Goal: Task Accomplishment & Management: Manage account settings

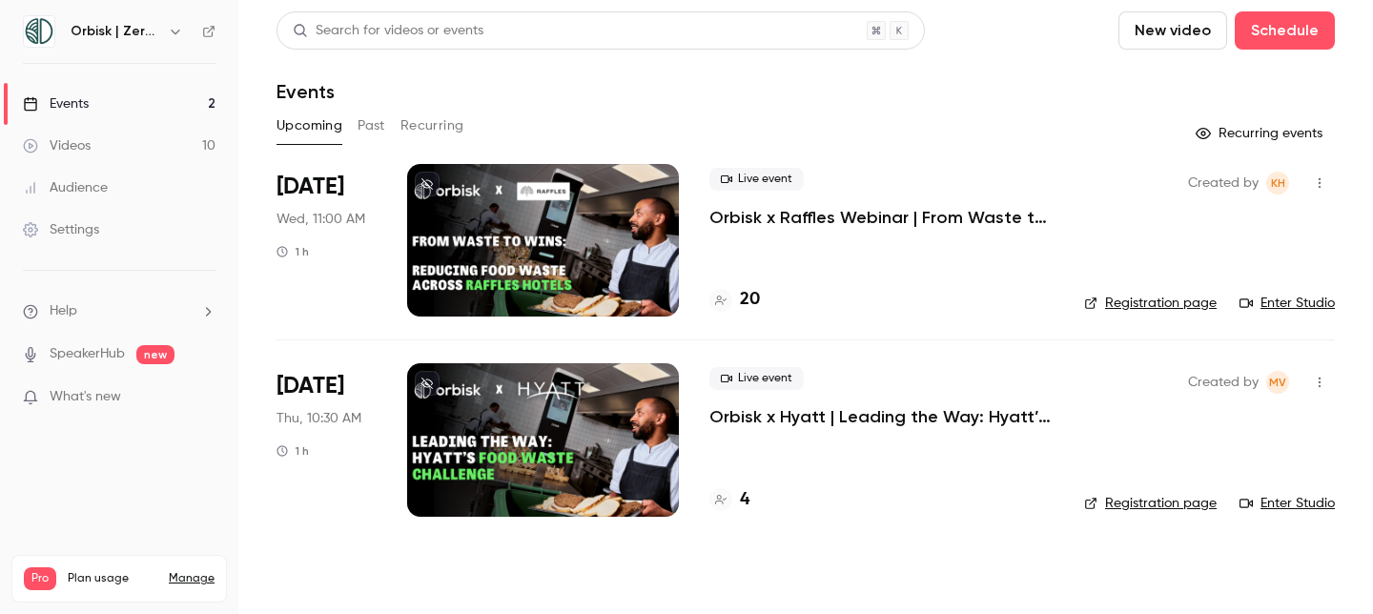
click at [792, 217] on p "Orbisk x Raffles Webinar | From Waste to Wins: Reducing Food Waste Across Raffl…" at bounding box center [882, 217] width 344 height 23
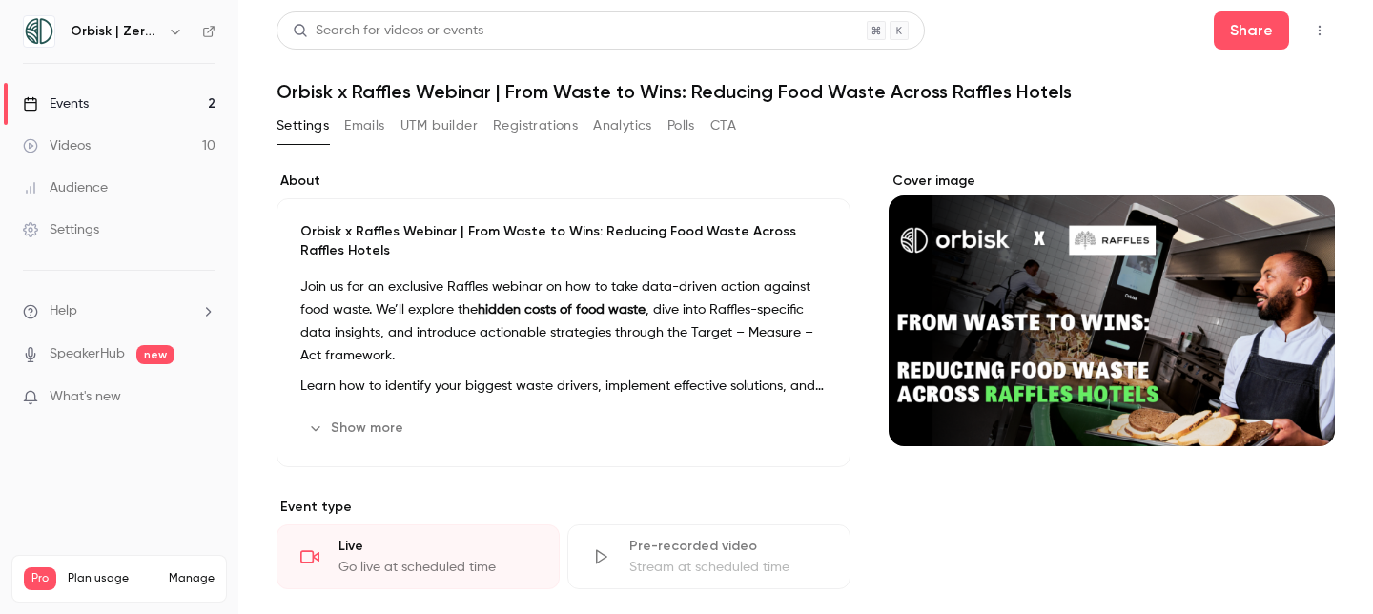
click at [568, 117] on button "Registrations" at bounding box center [535, 126] width 85 height 31
